Goal: Information Seeking & Learning: Learn about a topic

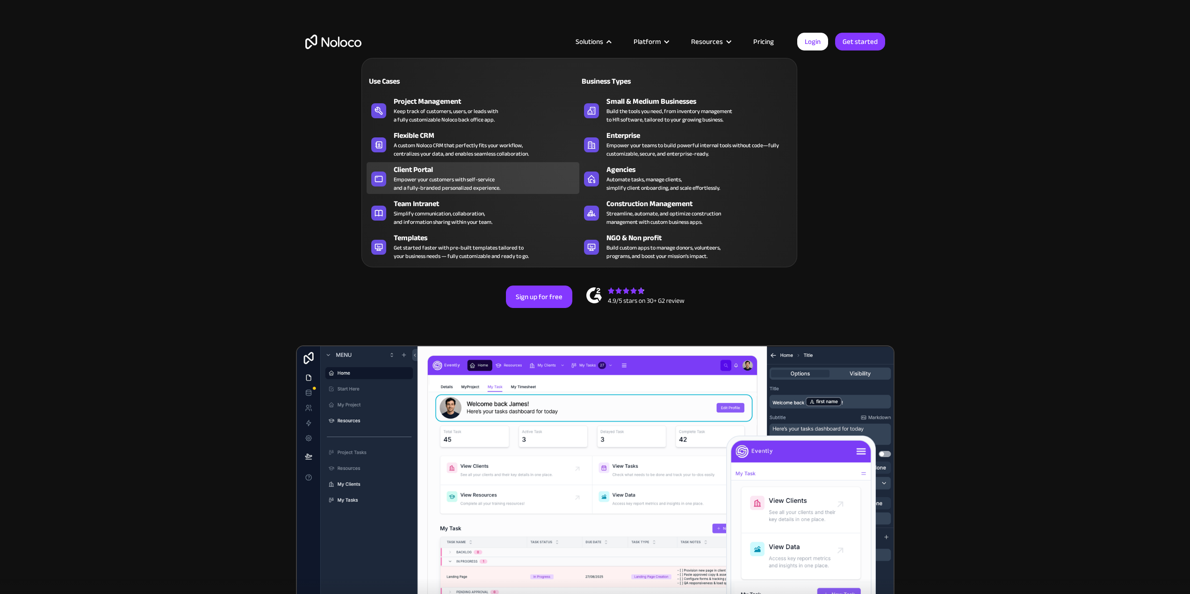
click at [448, 178] on div "Empower your customers with self-service and a fully-branded personalized exper…" at bounding box center [447, 183] width 107 height 17
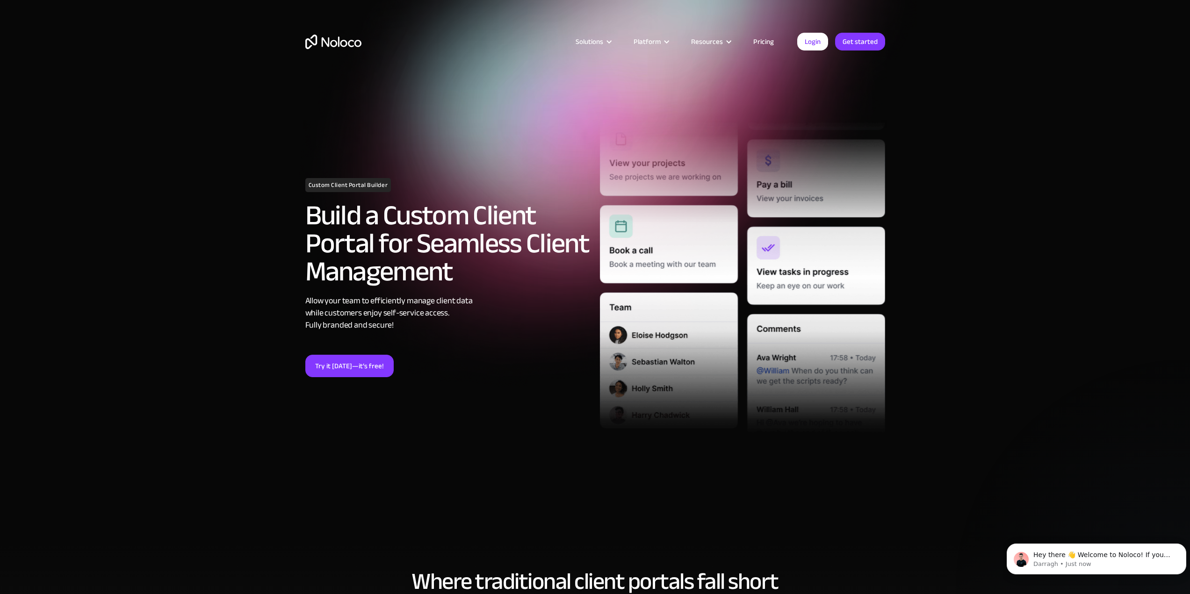
click at [503, 229] on h2 "Build a Custom Client Portal for Seamless Client Management" at bounding box center [447, 244] width 285 height 84
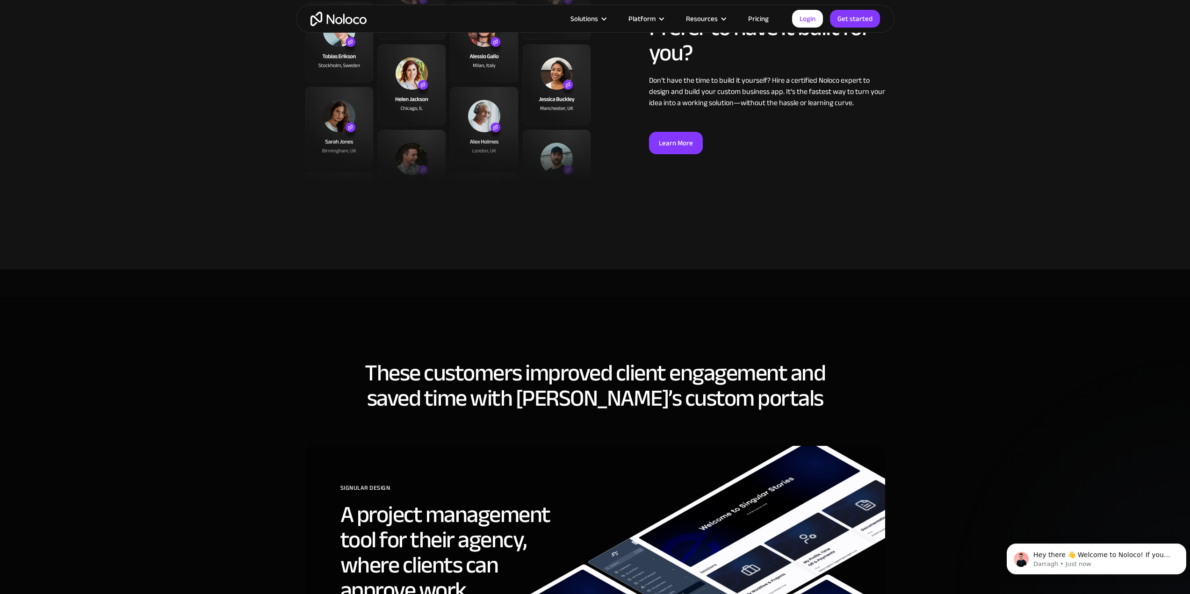
scroll to position [2432, 0]
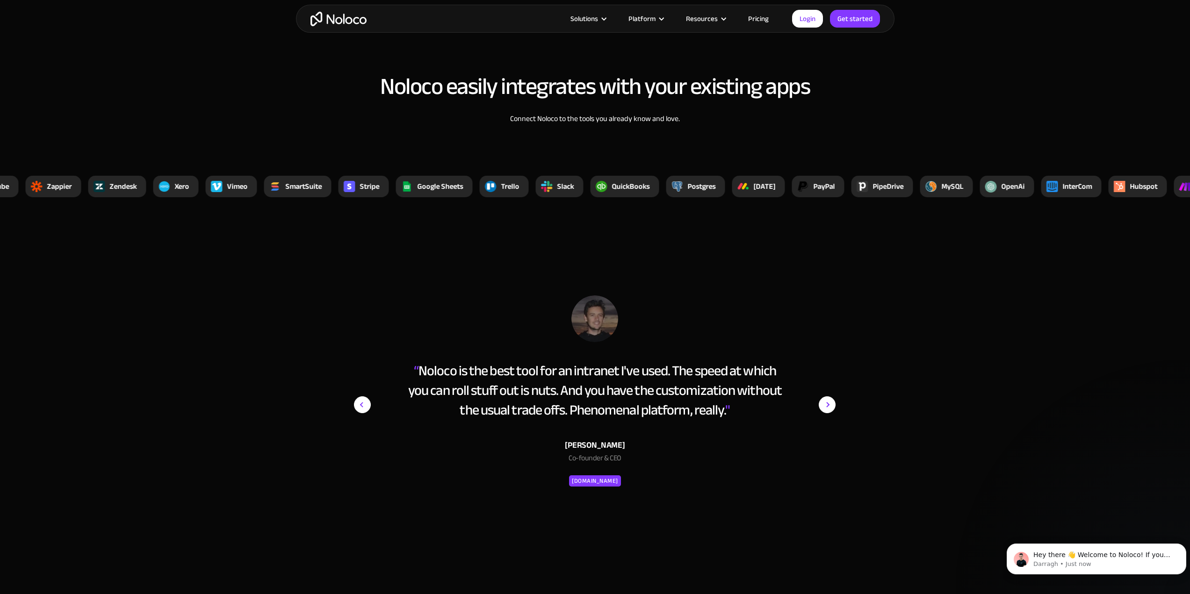
scroll to position [3528, 0]
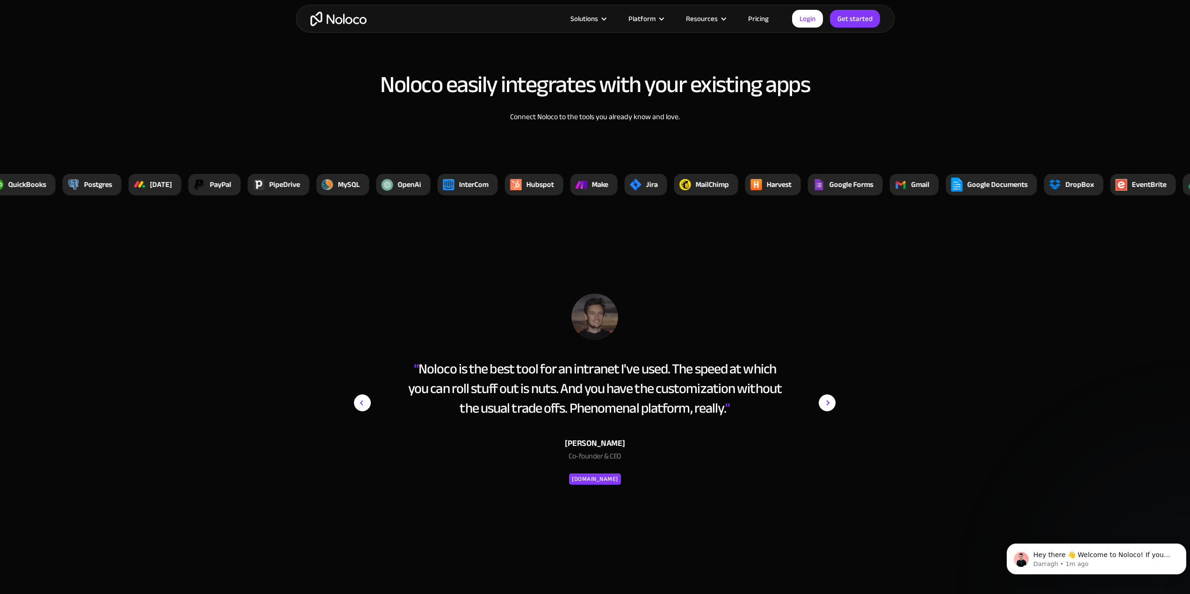
click at [180, 74] on section "Noloco easily integrates with your existing apps Connect Noloco to the tools yo…" at bounding box center [595, 113] width 1190 height 233
